Goal: Task Accomplishment & Management: Use online tool/utility

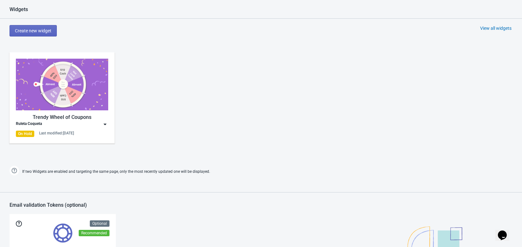
scroll to position [273, 0]
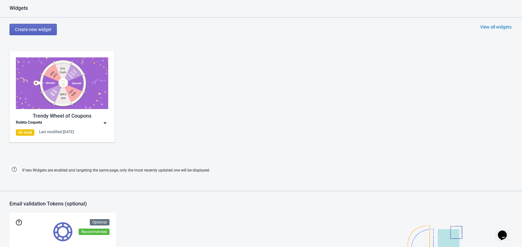
click at [106, 122] on img at bounding box center [105, 123] width 6 height 6
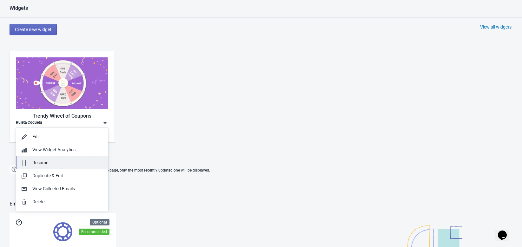
click at [70, 162] on div "Resume" at bounding box center [67, 163] width 71 height 7
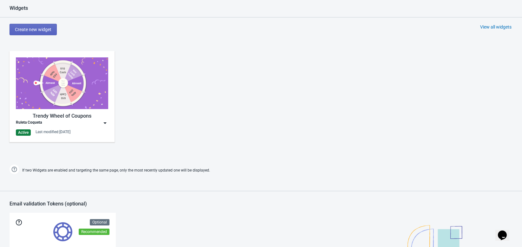
click at [178, 139] on div "Trendy Wheel of Coupons Ruleta Coqueta Active Last modified: [DATE]" at bounding box center [261, 102] width 522 height 114
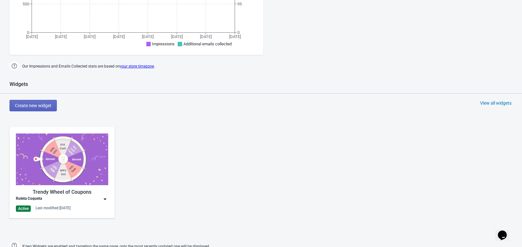
scroll to position [196, 0]
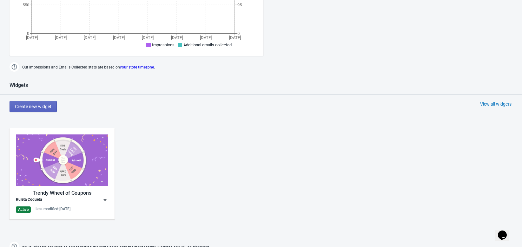
click at [104, 199] on img at bounding box center [105, 200] width 6 height 6
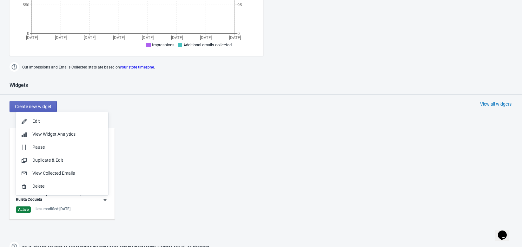
click at [255, 186] on div "Trendy Wheel of Coupons Ruleta Coqueta Active Last modified: [DATE]" at bounding box center [261, 179] width 522 height 114
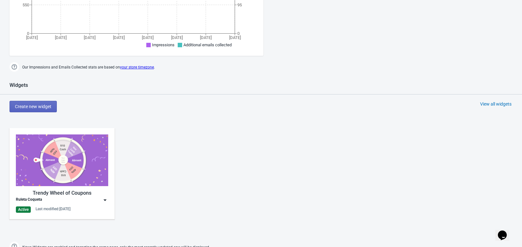
click at [507, 235] on icon "Opens Chat This icon Opens the chat window." at bounding box center [502, 235] width 10 height 10
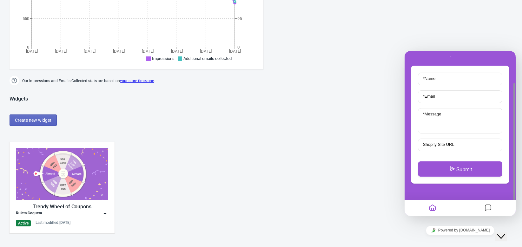
scroll to position [192, 0]
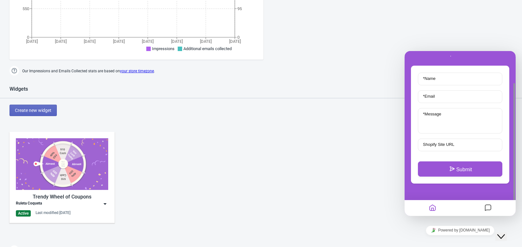
click at [507, 238] on button "Close Chat This icon closes the chat window." at bounding box center [500, 237] width 11 height 8
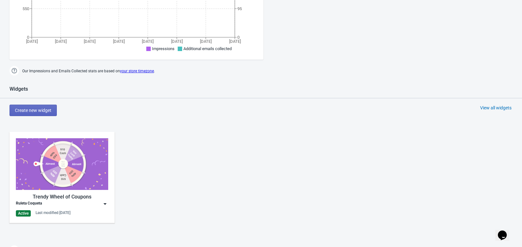
click at [105, 205] on img at bounding box center [105, 204] width 6 height 6
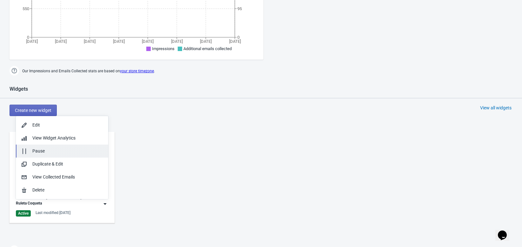
click at [64, 148] on div "Pause" at bounding box center [67, 151] width 71 height 7
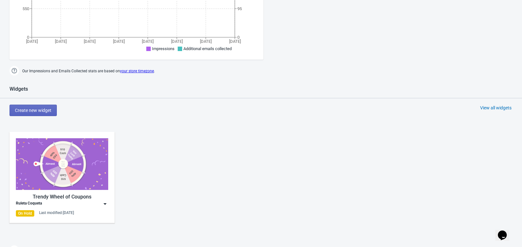
click at [193, 103] on div "Widgets Create new widget View all widgets Trendy Wheel of Coupons Ruleta Coque…" at bounding box center [261, 171] width 522 height 171
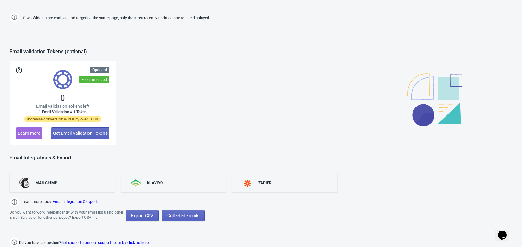
scroll to position [0, 0]
